Goal: Task Accomplishment & Management: Manage account settings

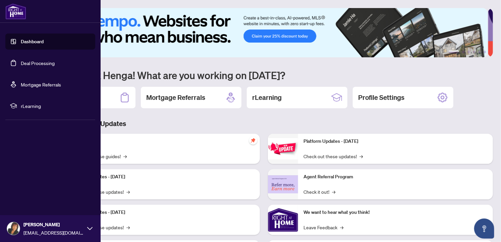
click at [21, 61] on link "Deal Processing" at bounding box center [38, 63] width 34 height 6
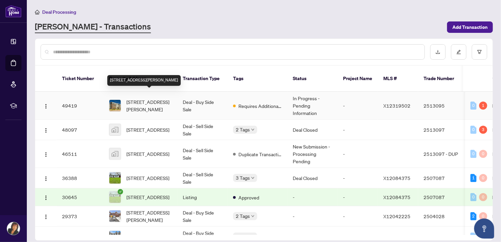
click at [152, 98] on span "[STREET_ADDRESS][PERSON_NAME]" at bounding box center [149, 105] width 46 height 15
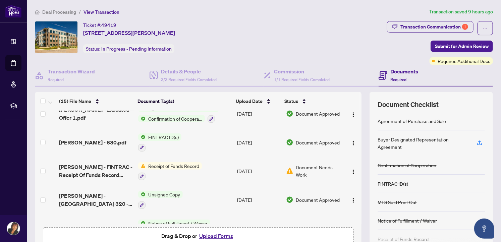
scroll to position [244, 0]
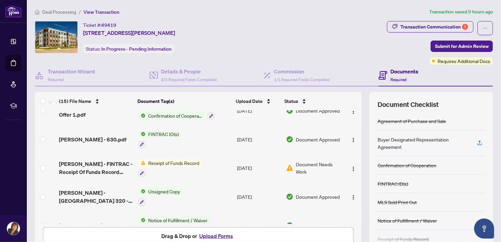
click at [361, 179] on div "(15) File Name Document Tag(s) Upload Date Status Cam - RECO Information Guide.…" at bounding box center [264, 174] width 458 height 164
click at [153, 159] on span "Receipt of Funds Record" at bounding box center [173, 162] width 56 height 7
click at [302, 161] on span "Document Needs Work" at bounding box center [319, 168] width 46 height 15
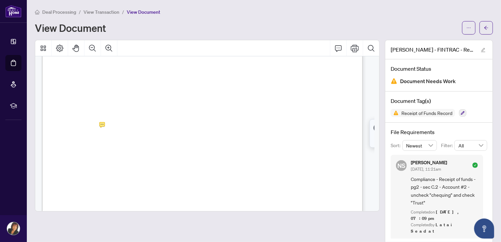
scroll to position [478, 0]
